Goal: Entertainment & Leisure: Browse casually

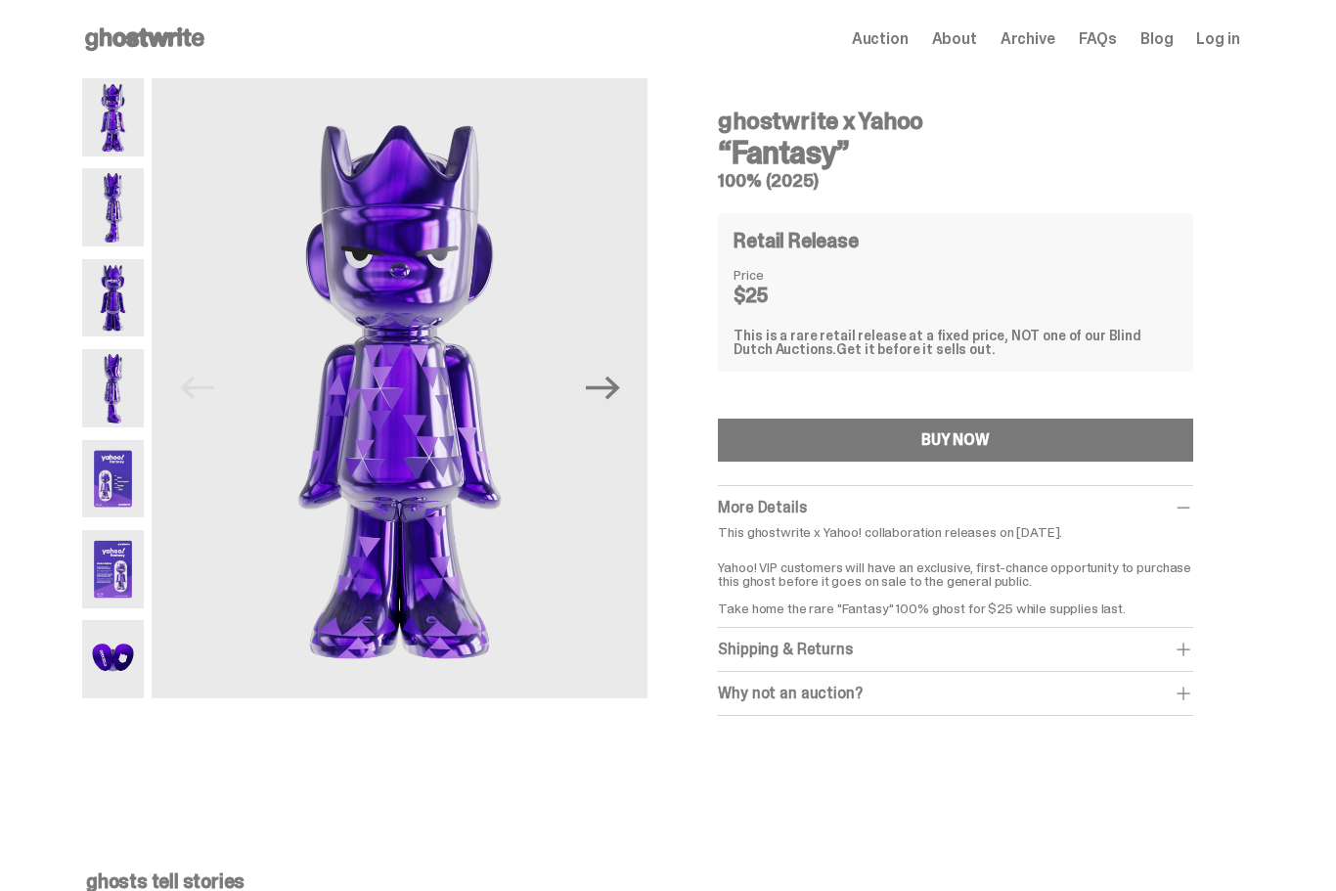
click at [131, 488] on img at bounding box center [113, 479] width 63 height 78
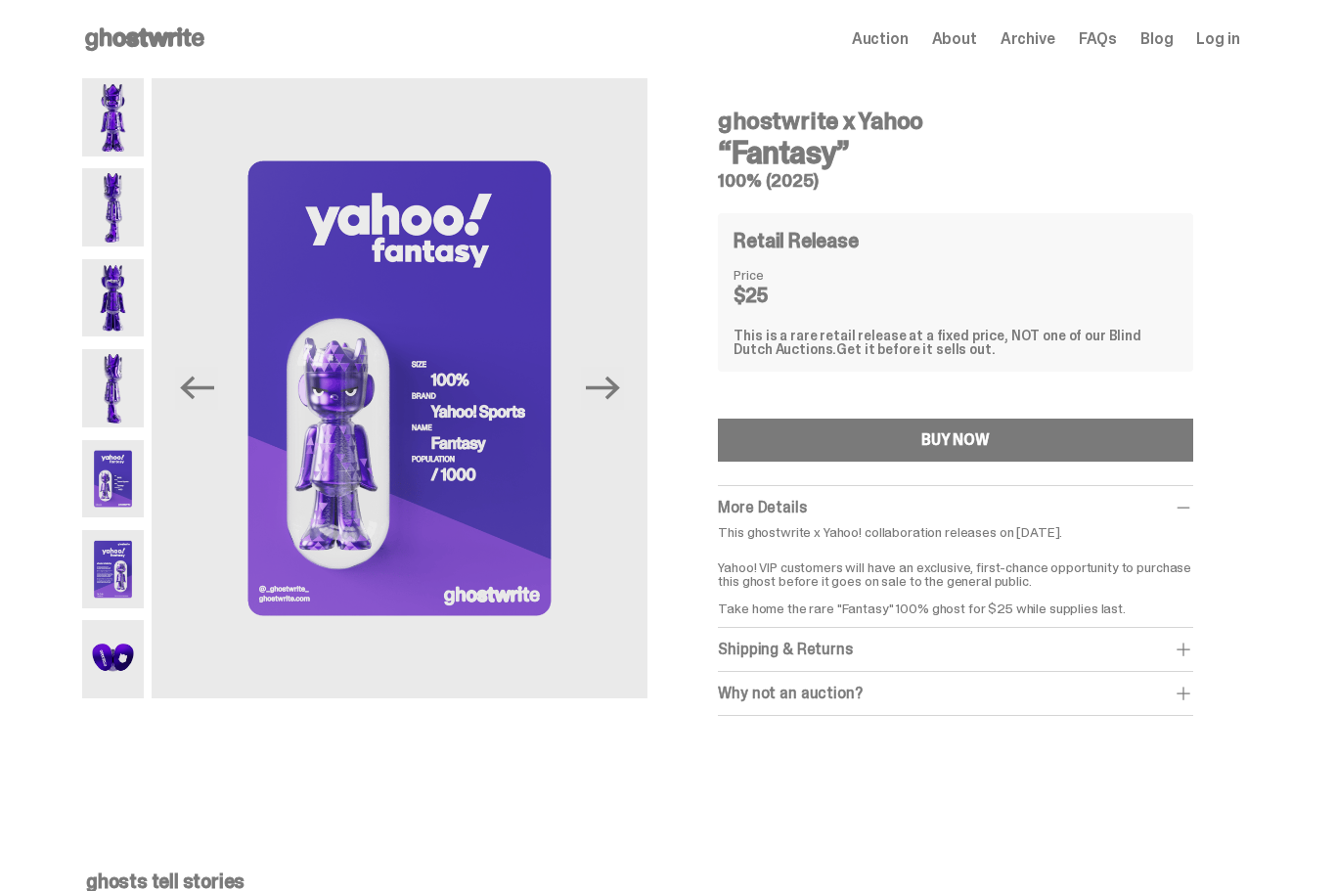
click at [116, 564] on img at bounding box center [113, 569] width 63 height 78
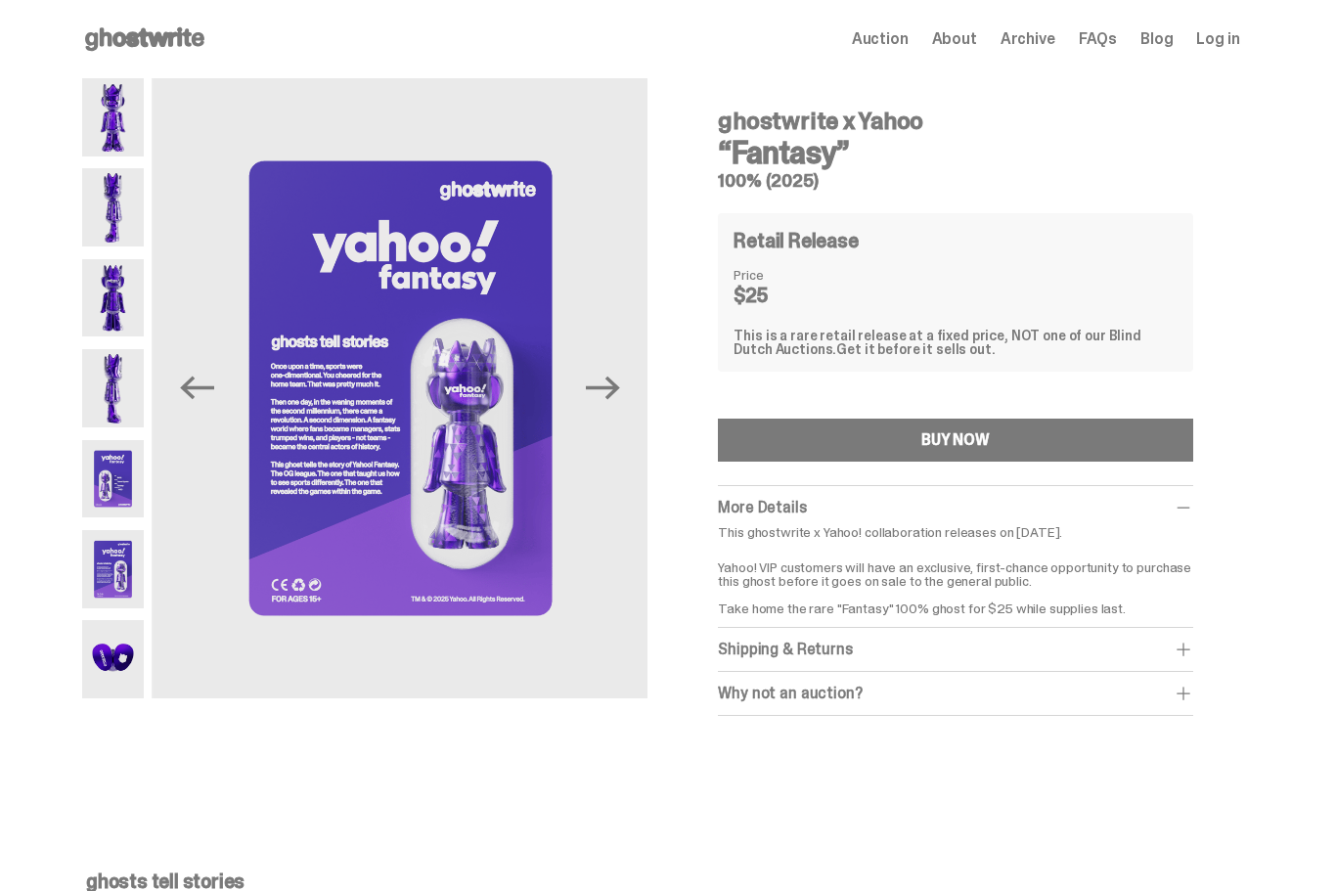
click at [120, 654] on img at bounding box center [113, 659] width 63 height 78
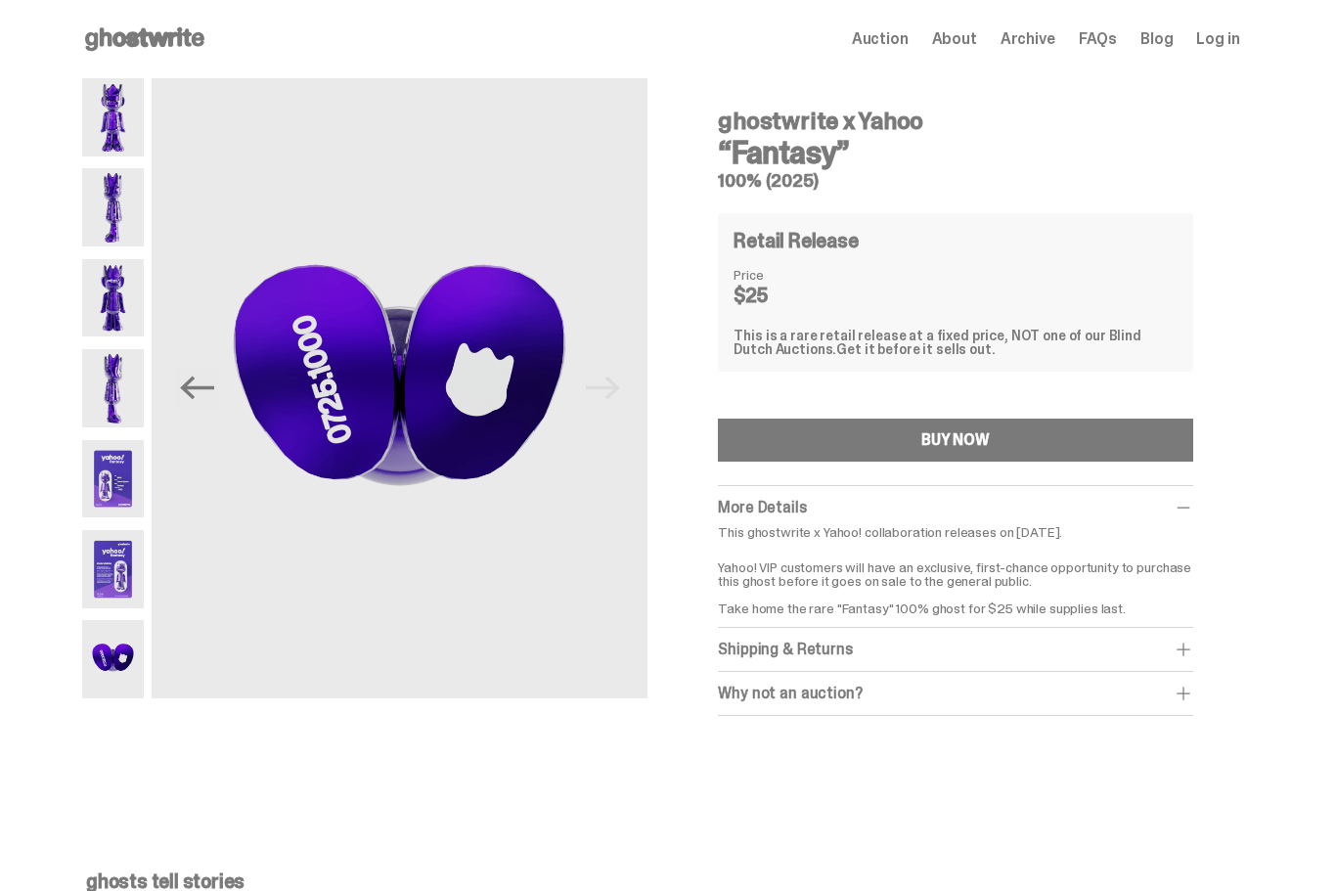
click at [130, 387] on img at bounding box center [113, 388] width 63 height 78
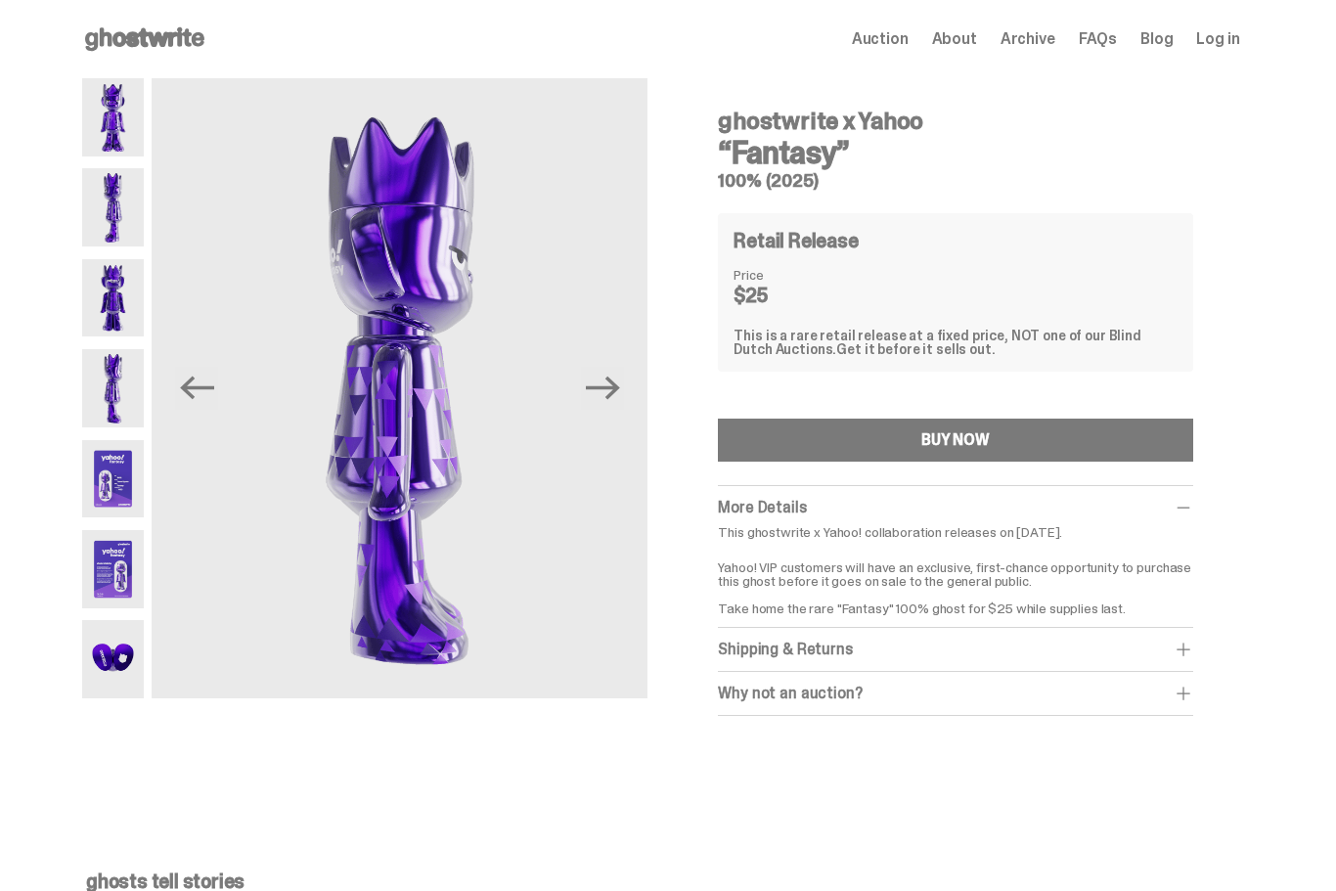
click at [129, 494] on img at bounding box center [113, 479] width 63 height 78
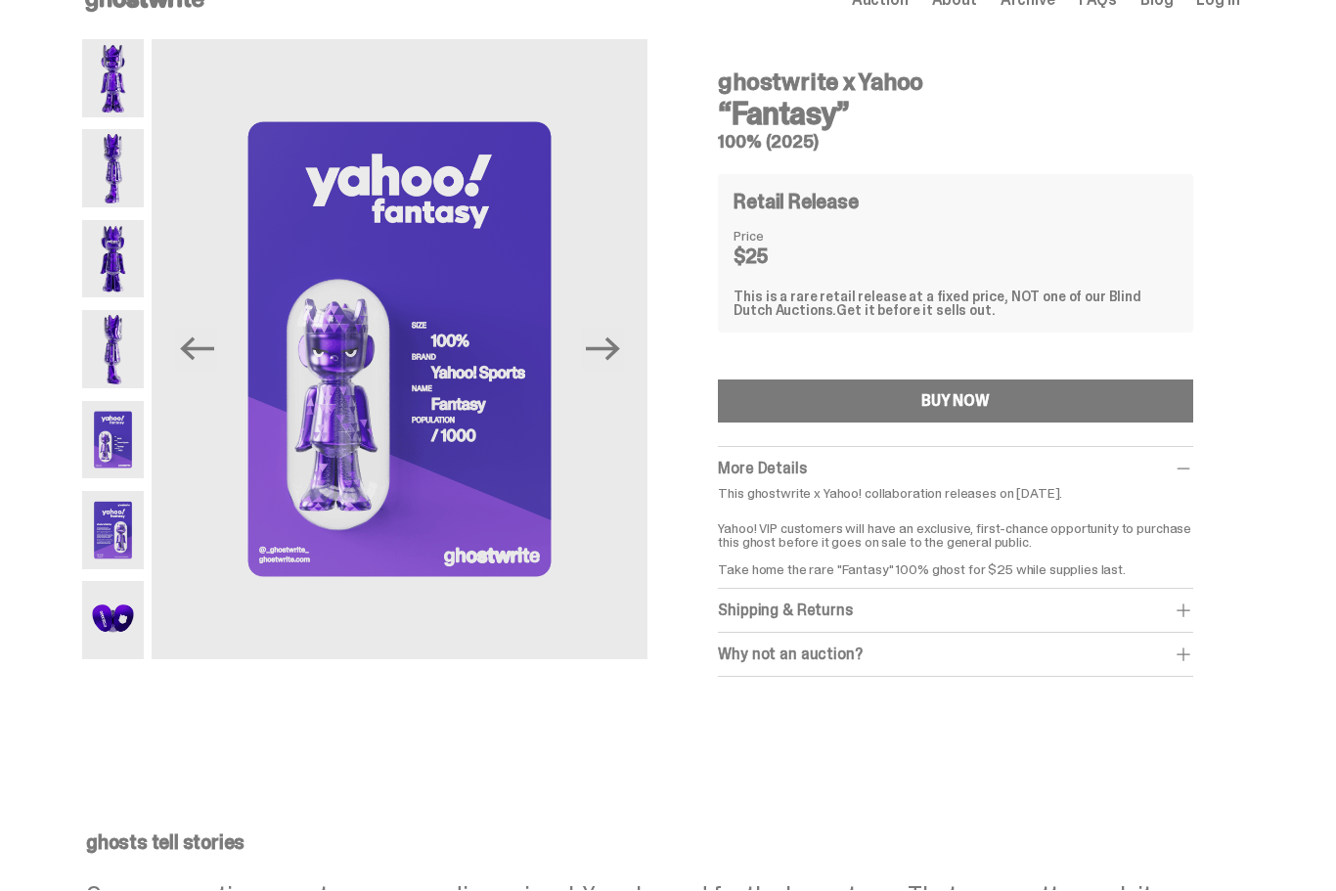
scroll to position [39, 0]
click at [121, 539] on img at bounding box center [113, 530] width 63 height 78
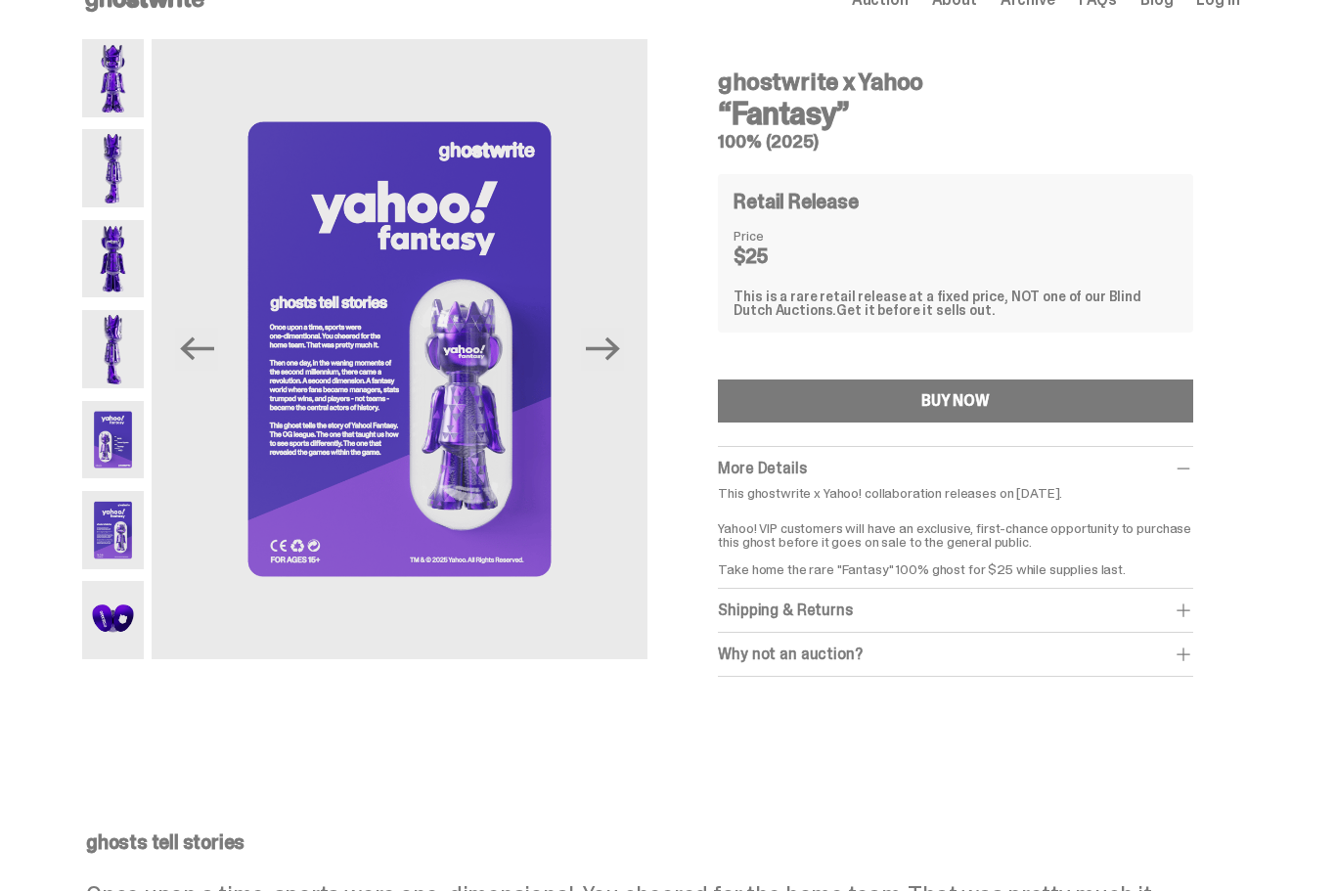
click at [93, 566] on img at bounding box center [113, 530] width 63 height 78
click at [124, 612] on img at bounding box center [113, 620] width 63 height 78
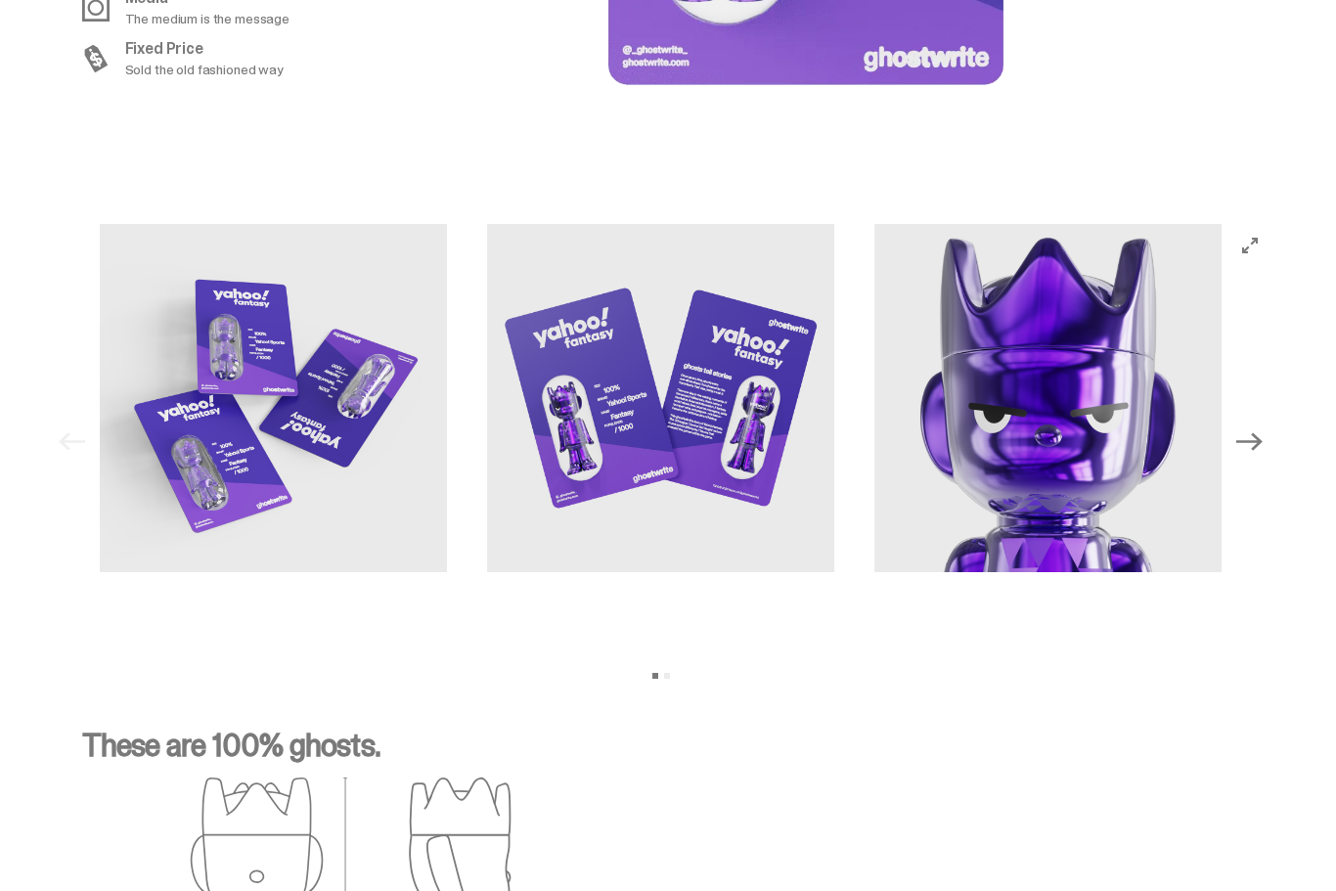
scroll to position [1847, 0]
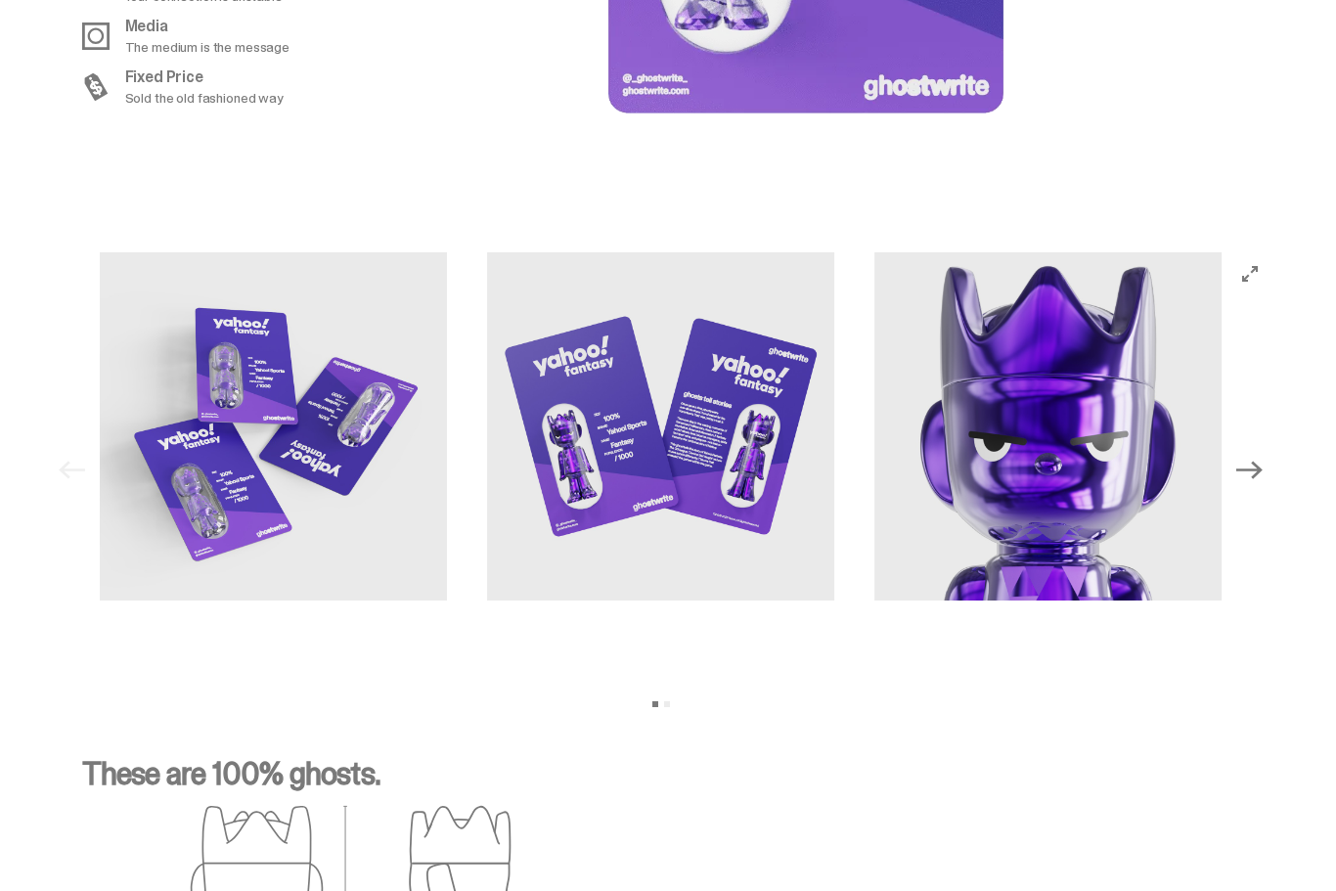
click at [1262, 474] on icon "Next" at bounding box center [1249, 471] width 25 height 18
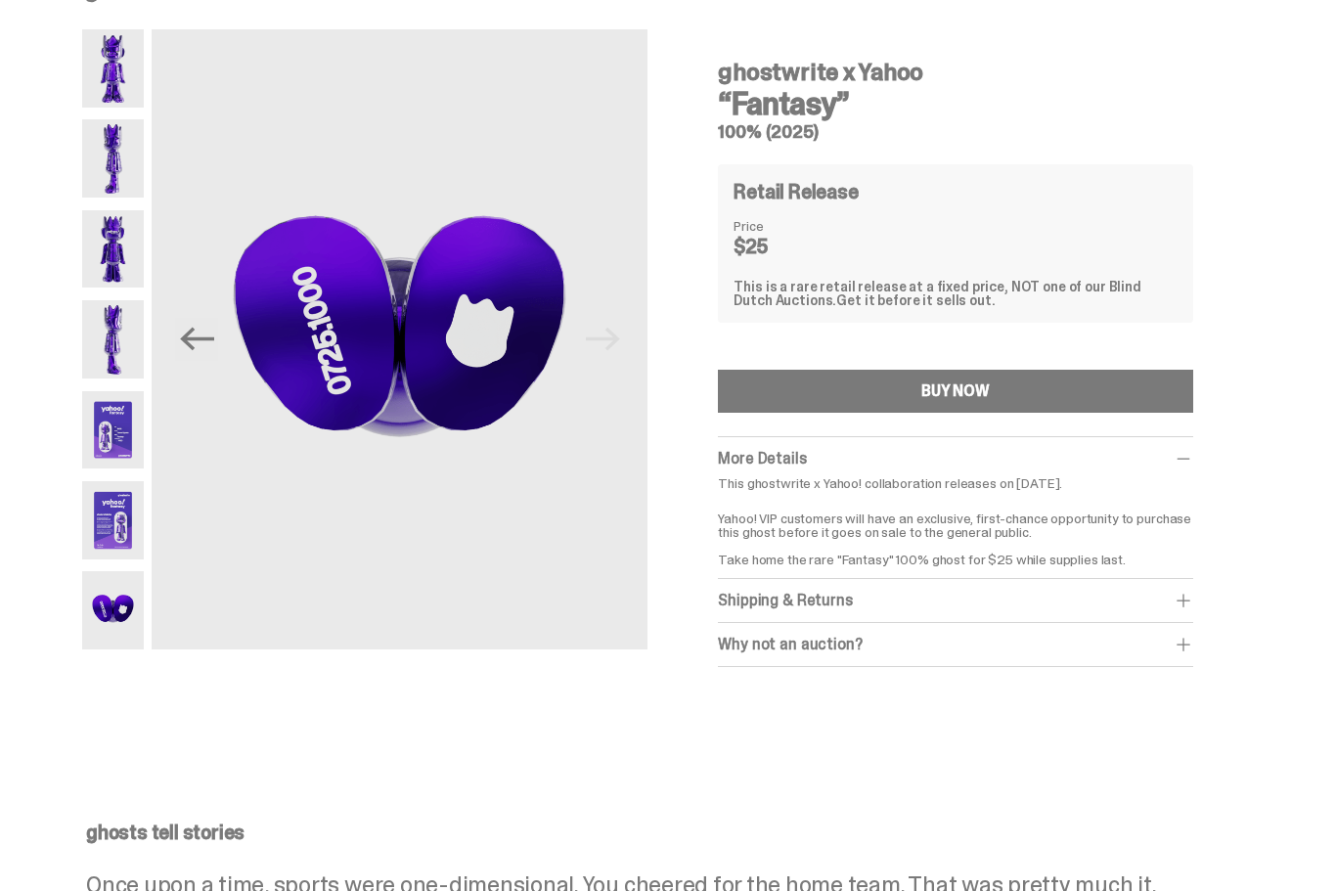
scroll to position [0, 0]
